Goal: Task Accomplishment & Management: Manage account settings

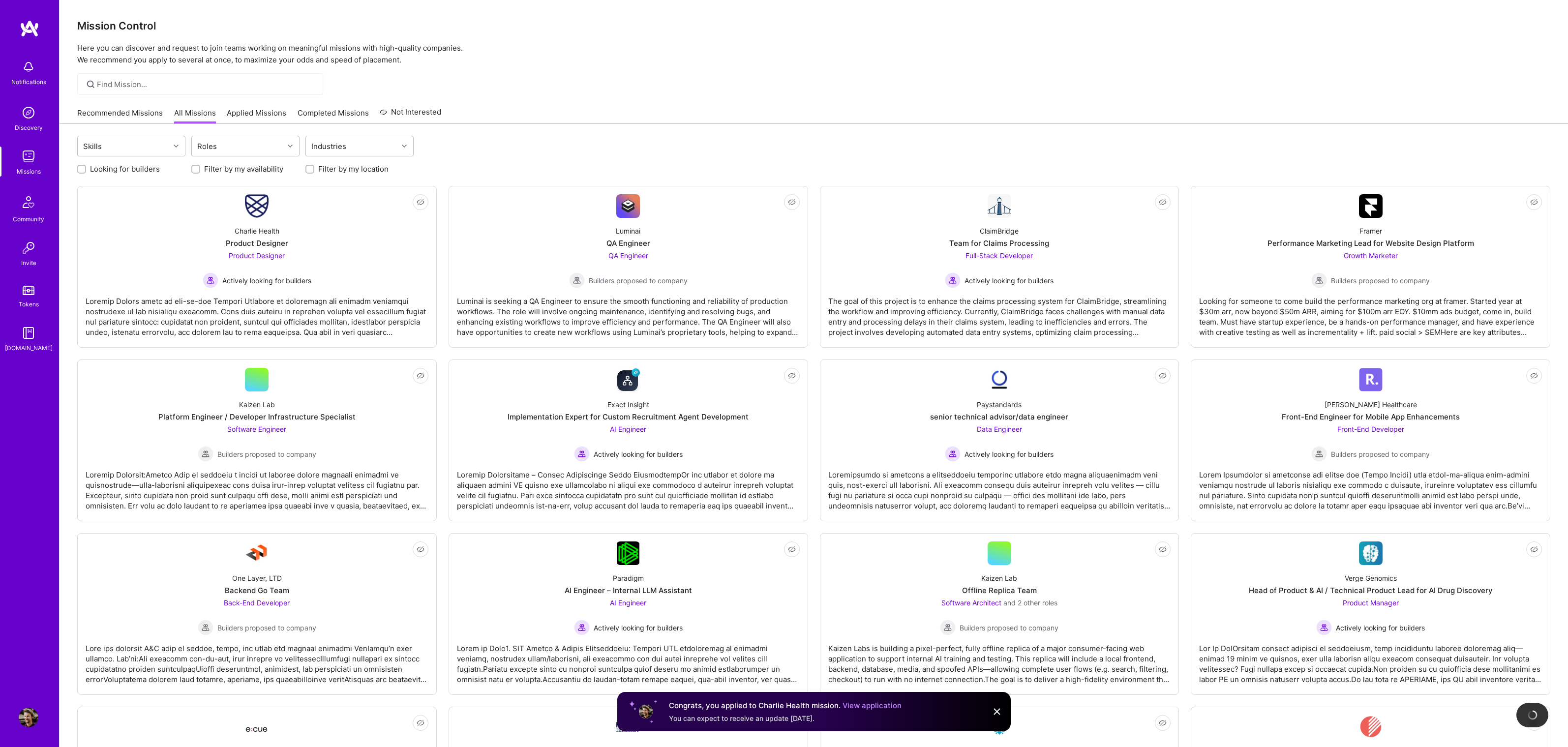
click at [130, 115] on link "Recommended Missions" at bounding box center [119, 116] width 85 height 16
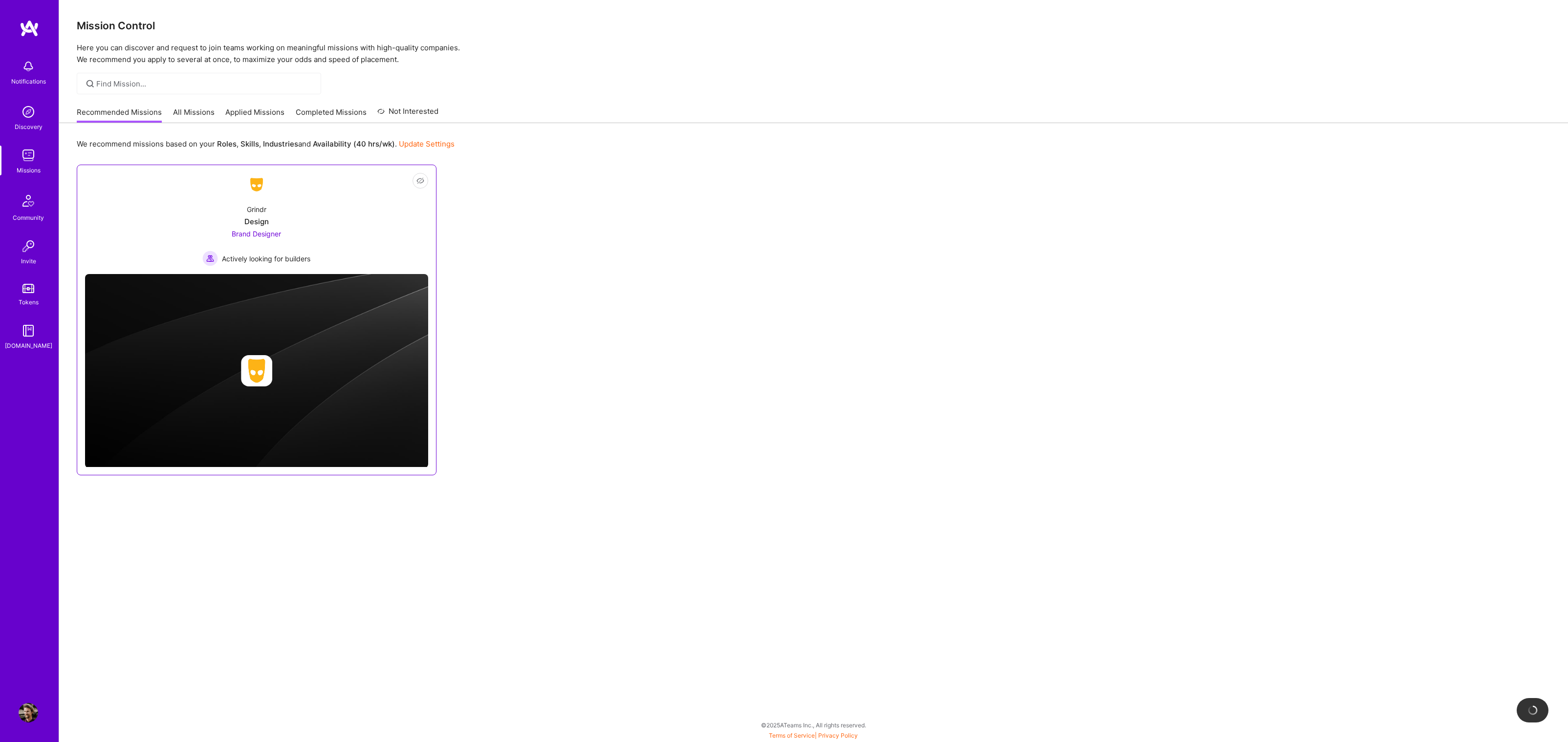
click at [328, 193] on link "Not Interested Grindr Design Brand Designer Actively looking for builders" at bounding box center [256, 219] width 343 height 94
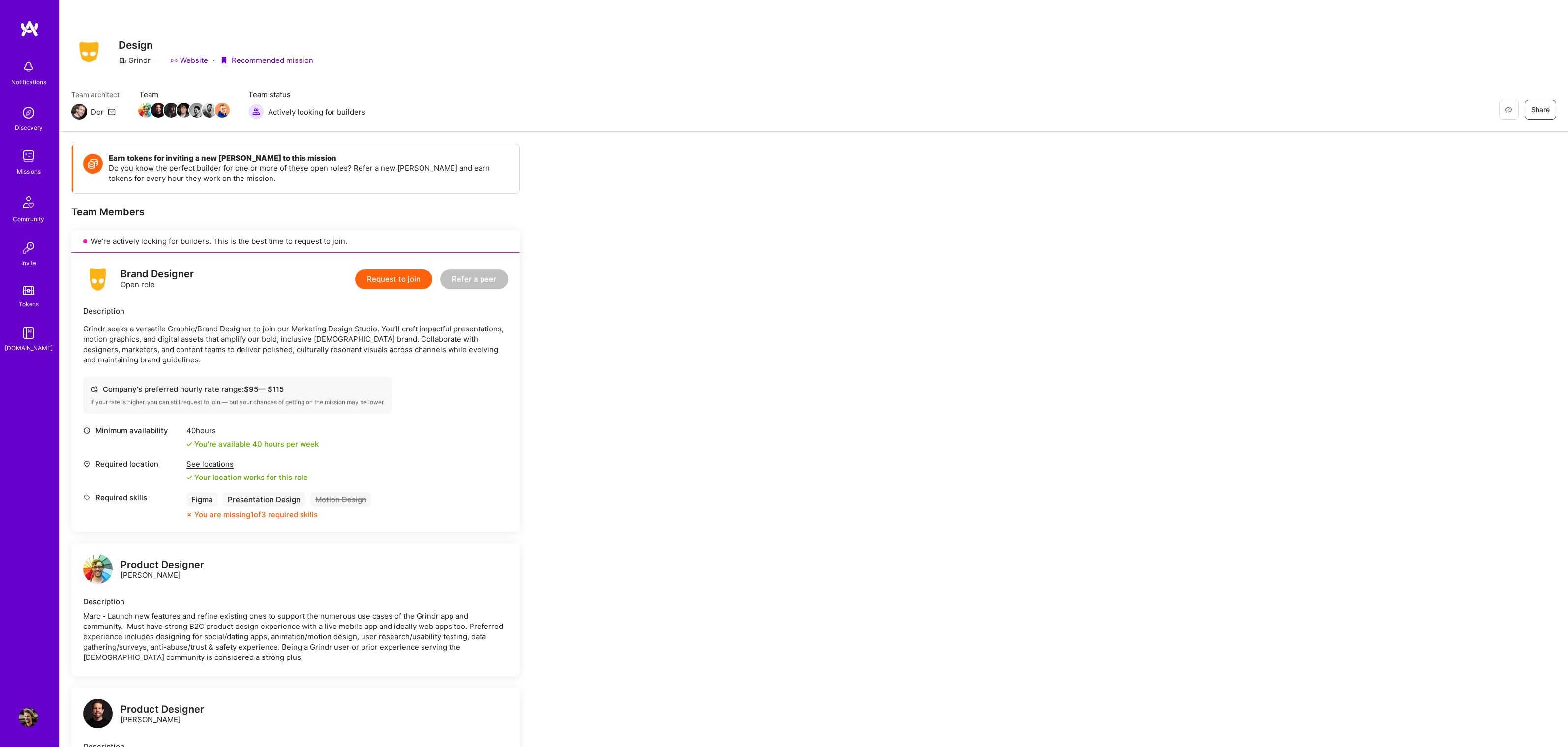
click at [31, 297] on link "Tokens" at bounding box center [29, 295] width 61 height 28
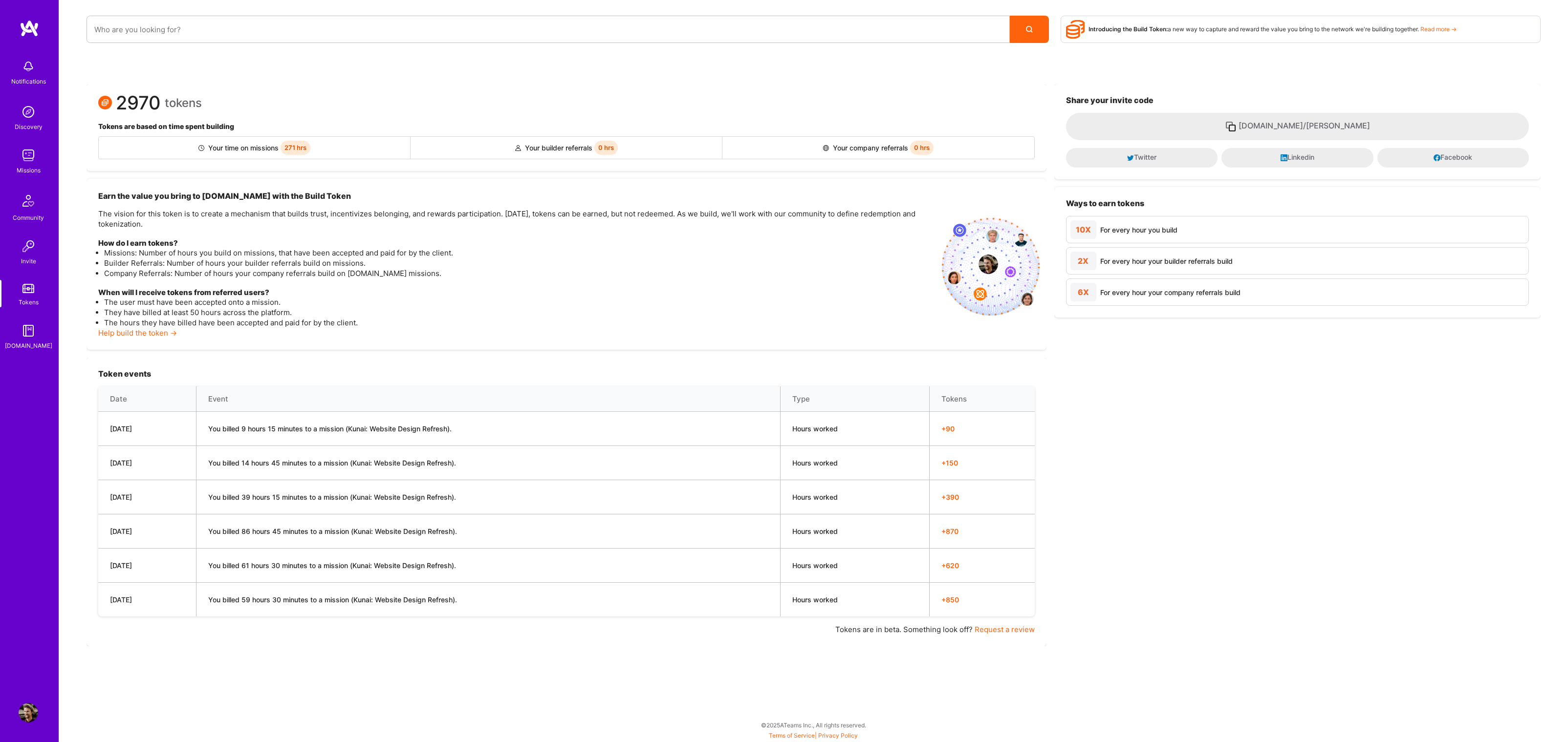
click at [30, 65] on img at bounding box center [29, 67] width 20 height 20
click at [20, 115] on img at bounding box center [29, 112] width 20 height 20
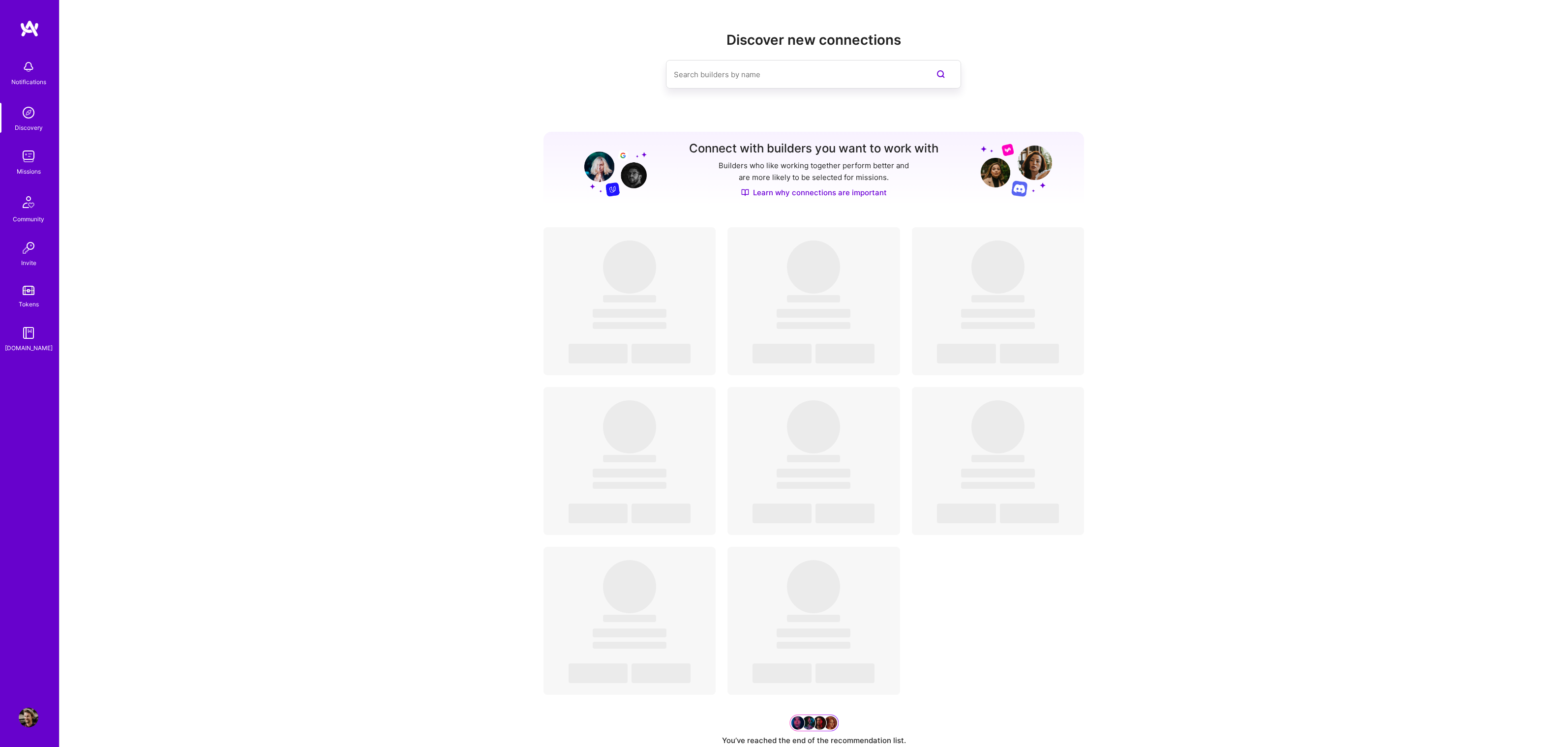
click at [31, 154] on img at bounding box center [29, 156] width 20 height 20
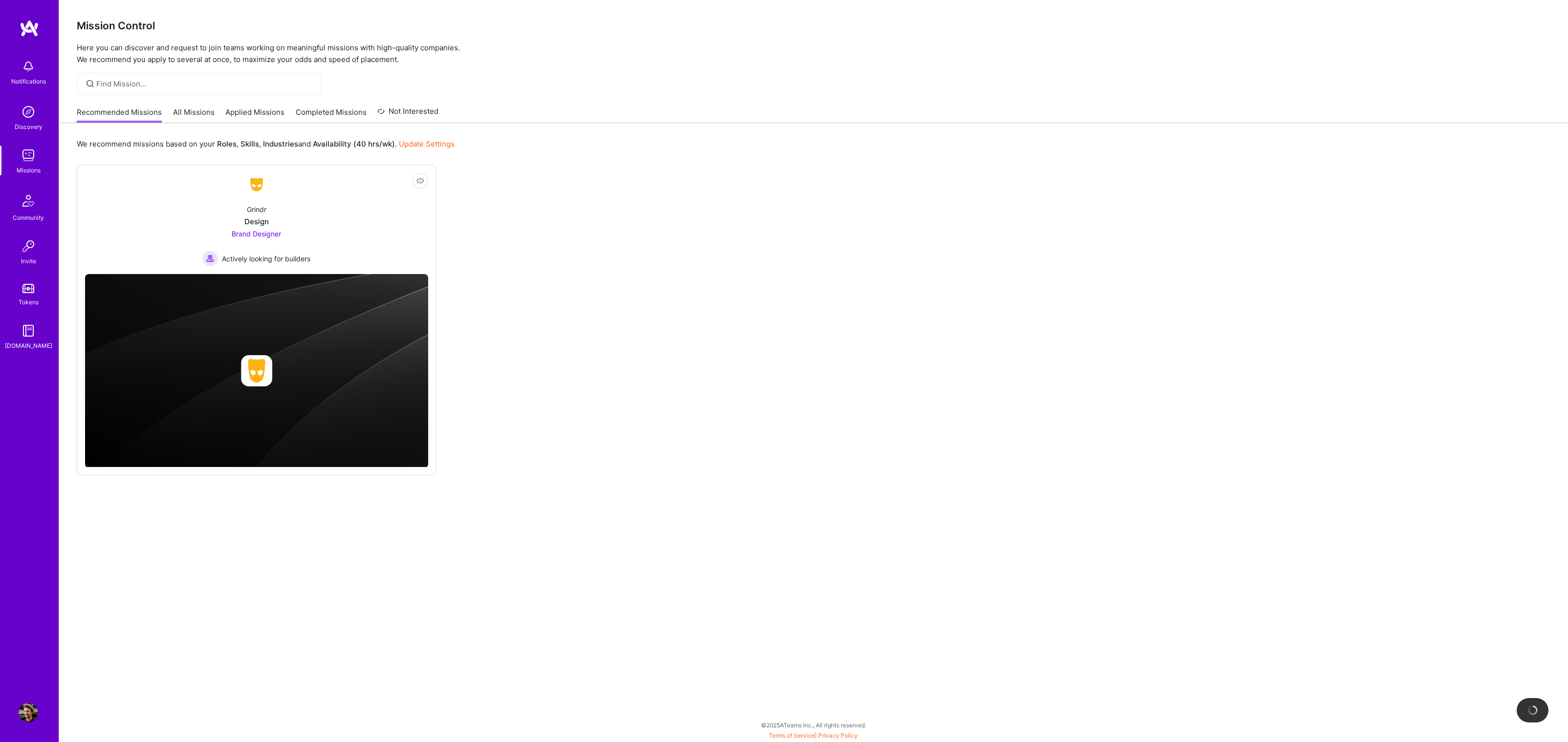
click at [187, 119] on link "All Missions" at bounding box center [194, 115] width 42 height 16
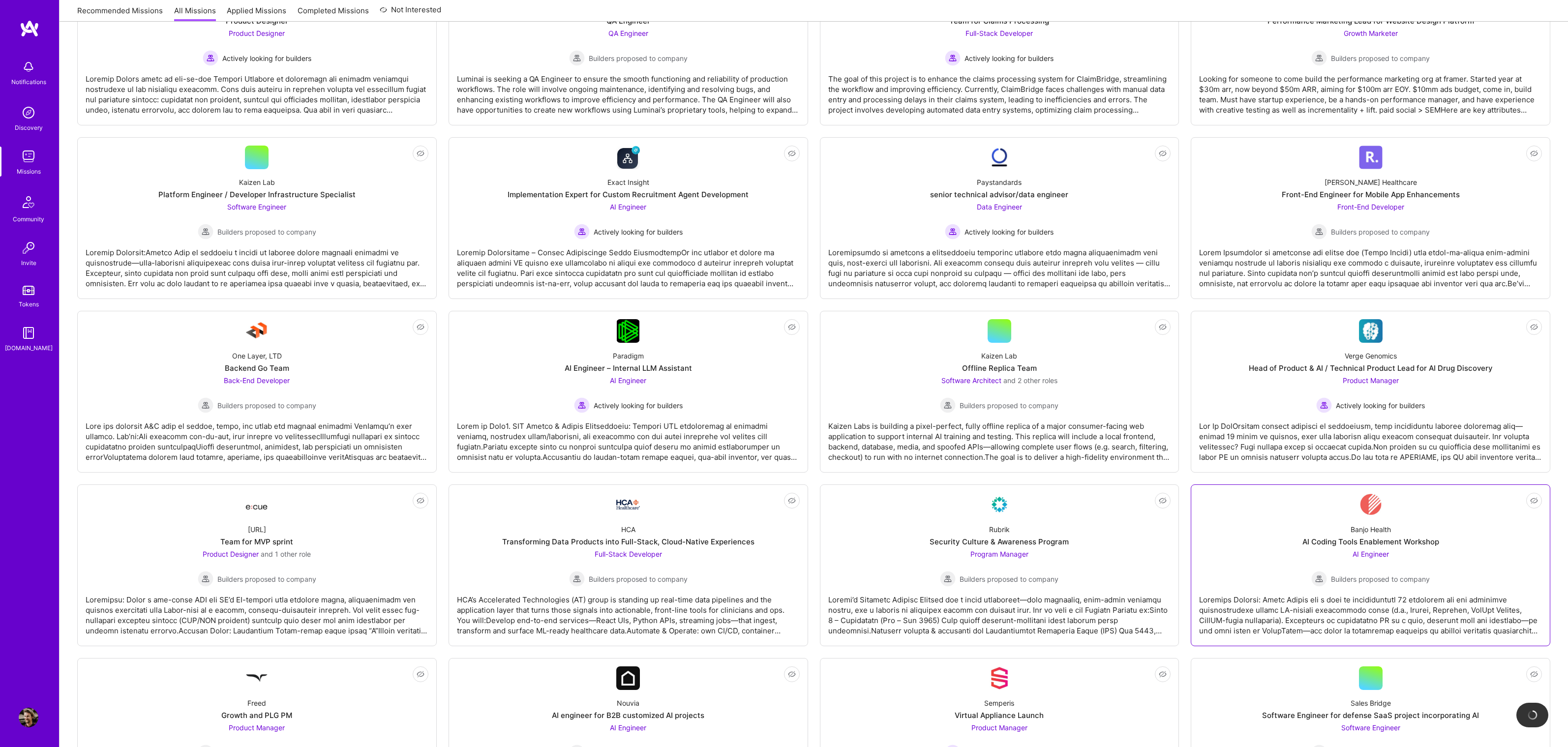
scroll to position [290, 0]
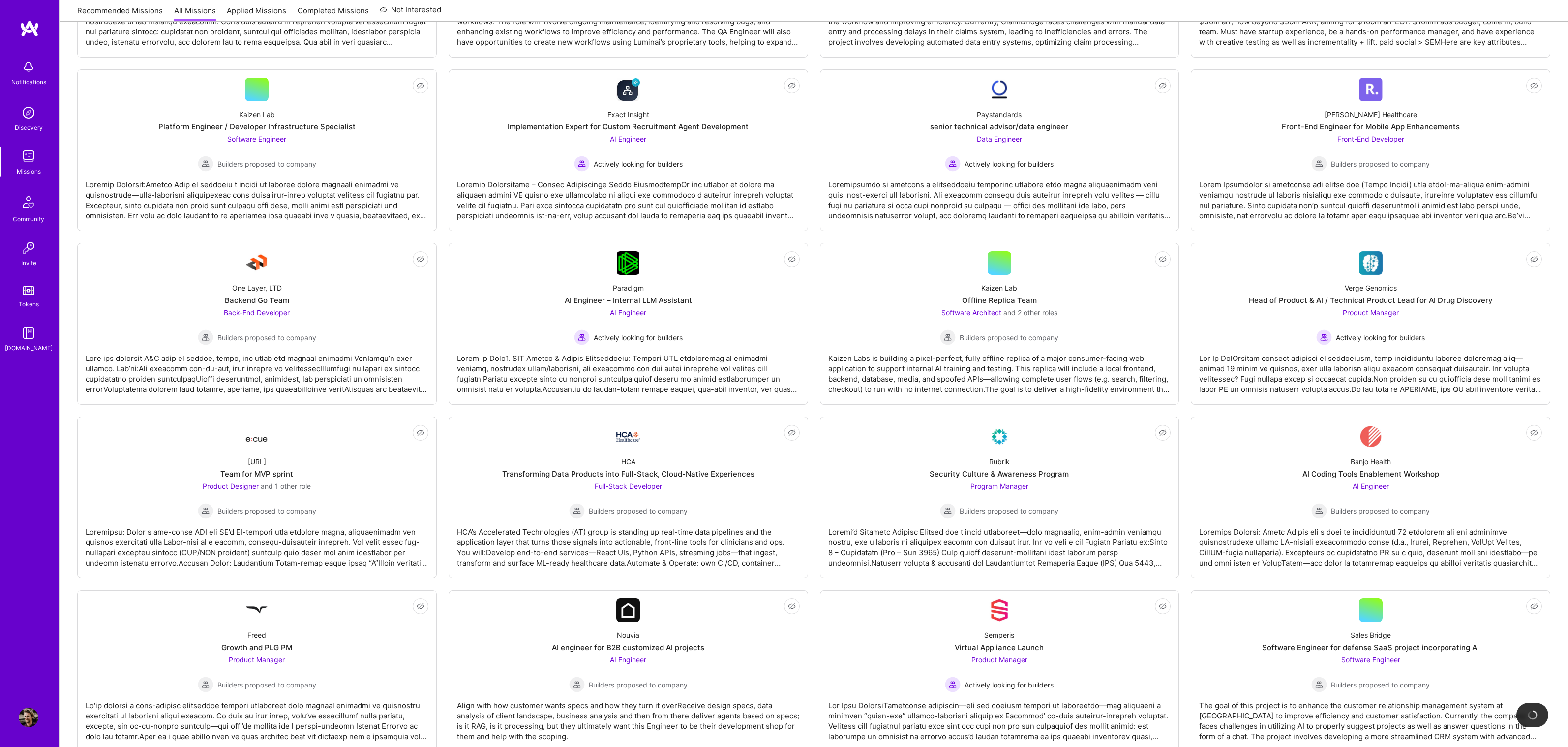
click at [25, 714] on img at bounding box center [29, 718] width 20 height 20
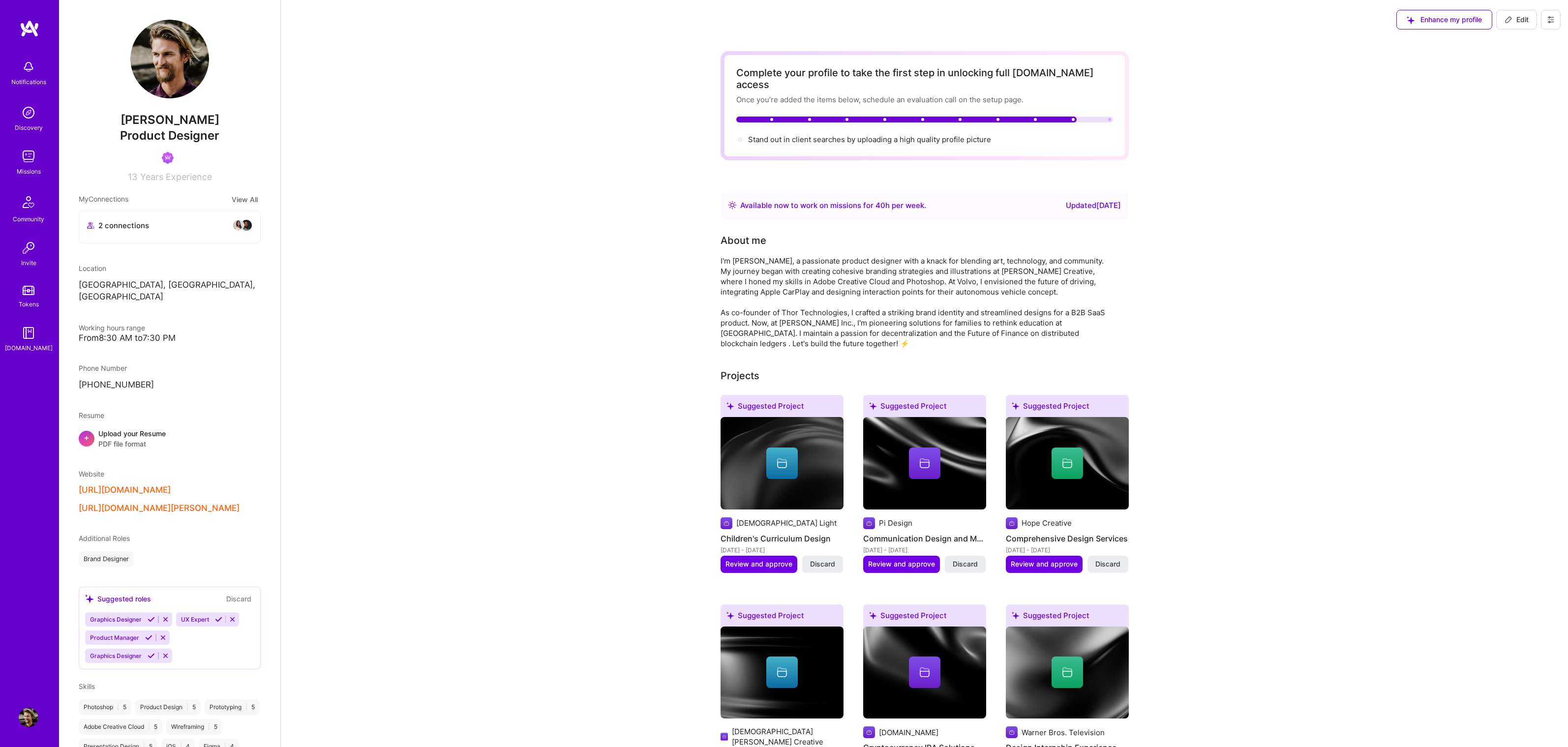
click at [97, 294] on div "[PERSON_NAME] Product Designer 13 Years Experience My Connections View All 2 co…" at bounding box center [170, 374] width 222 height 747
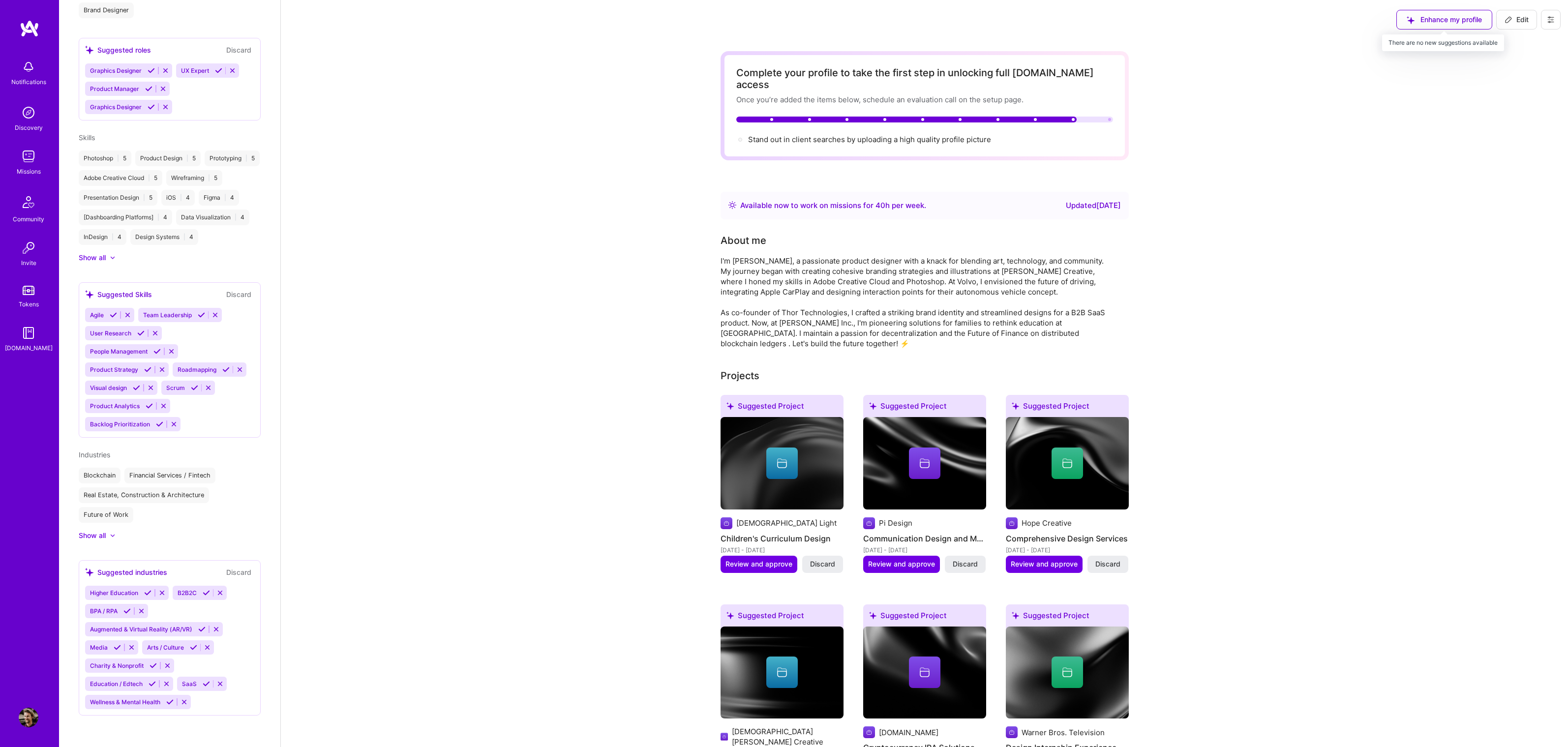
click at [1458, 24] on div "Enhance my profile" at bounding box center [1444, 20] width 96 height 20
click at [1542, 22] on button at bounding box center [1551, 20] width 20 height 20
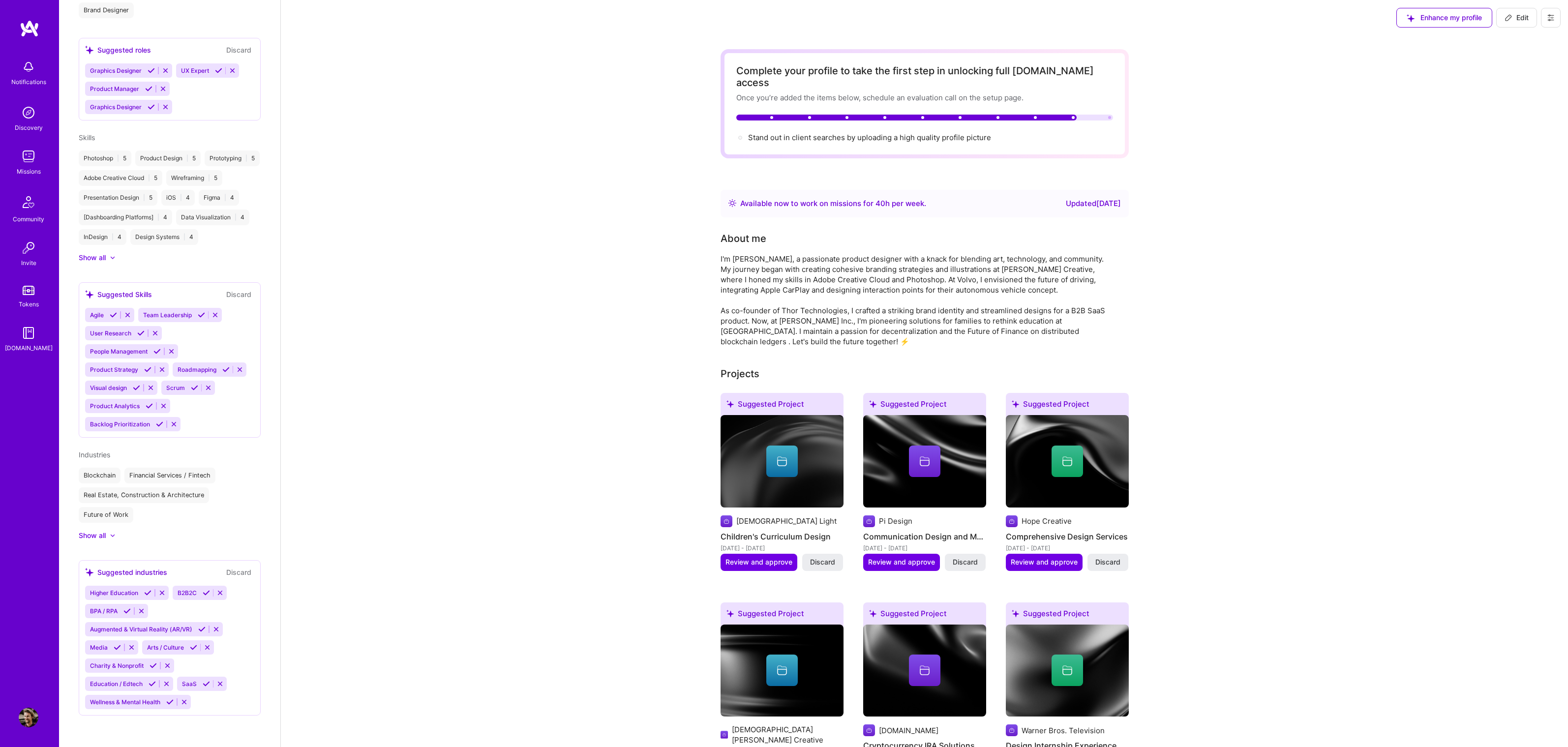
scroll to position [3, 0]
